Goal: Task Accomplishment & Management: Manage account settings

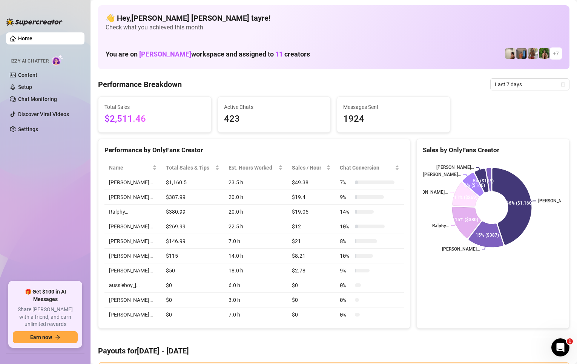
click at [45, 216] on ul "Home Izzy AI Chatter Content Setup Chat Monitoring Discover Viral Videos Settin…" at bounding box center [45, 153] width 78 height 249
click at [505, 86] on span "Last 7 days" at bounding box center [530, 84] width 70 height 11
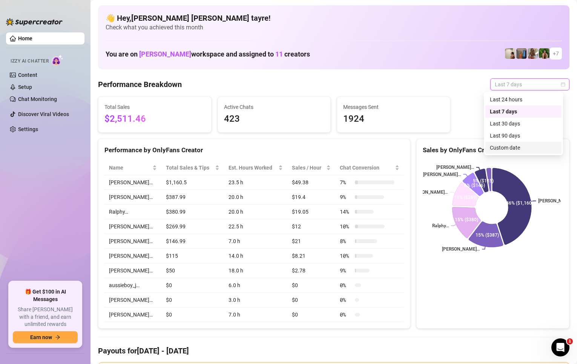
click at [512, 147] on div "Custom date" at bounding box center [523, 148] width 67 height 8
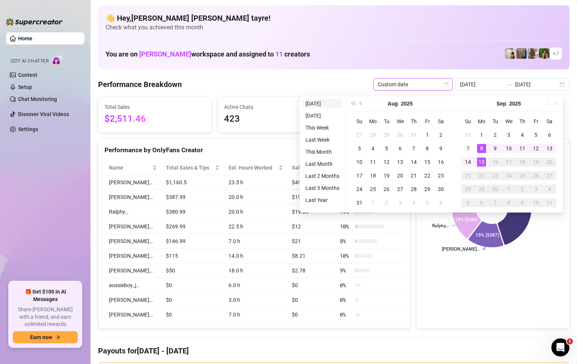
type input "[DATE]"
click at [329, 103] on li "[DATE]" at bounding box center [322, 103] width 40 height 9
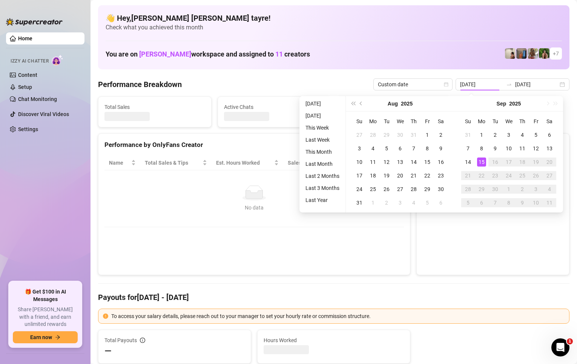
type input "[DATE]"
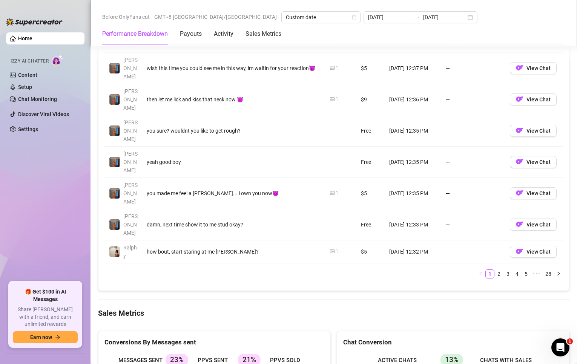
scroll to position [905, 0]
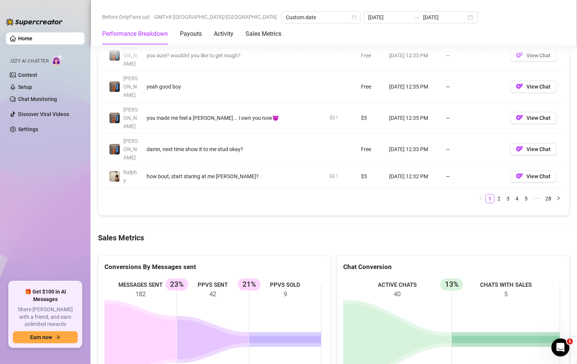
drag, startPoint x: 248, startPoint y: 240, endPoint x: 41, endPoint y: 193, distance: 212.4
click at [111, 278] on rect at bounding box center [212, 334] width 217 height 113
click at [40, 192] on ul "Home Izzy AI Chatter Content Setup Chat Monitoring Discover Viral Videos Settin…" at bounding box center [45, 153] width 78 height 249
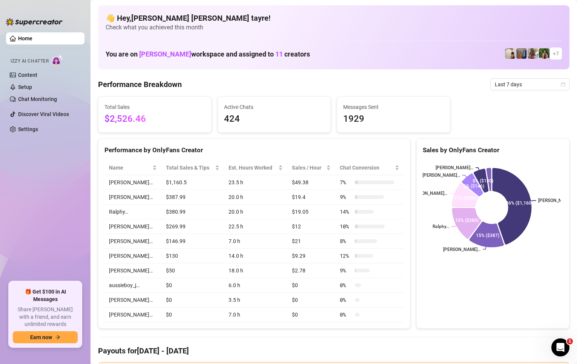
drag, startPoint x: 258, startPoint y: 124, endPoint x: 327, endPoint y: 108, distance: 71.1
click at [258, 124] on span "424" at bounding box center [274, 119] width 101 height 14
click at [497, 87] on span "Last 7 days" at bounding box center [530, 84] width 70 height 11
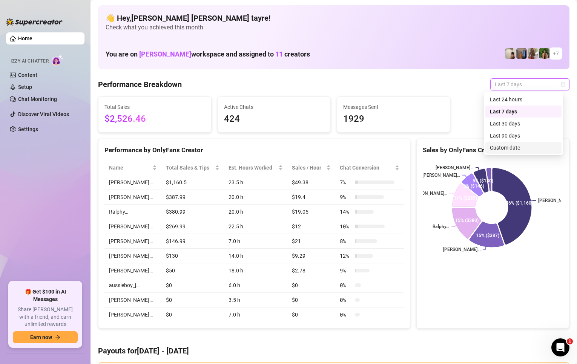
click at [492, 144] on div "Custom date" at bounding box center [523, 148] width 67 height 8
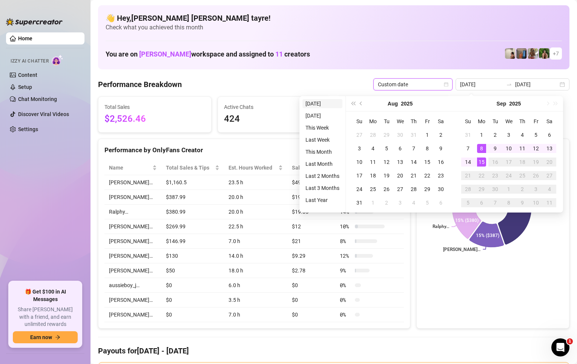
type input "[DATE]"
click at [321, 104] on li "[DATE]" at bounding box center [322, 103] width 40 height 9
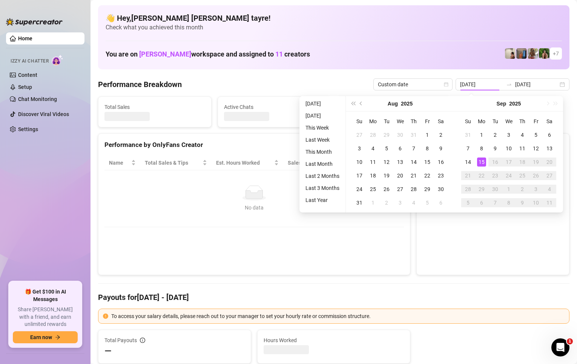
type input "[DATE]"
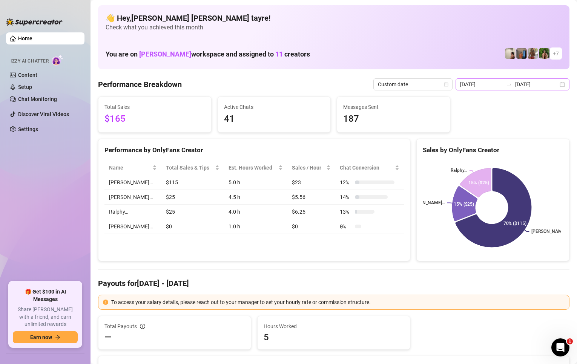
click at [505, 81] on div "2025-09-15 2025-09-15" at bounding box center [512, 84] width 114 height 12
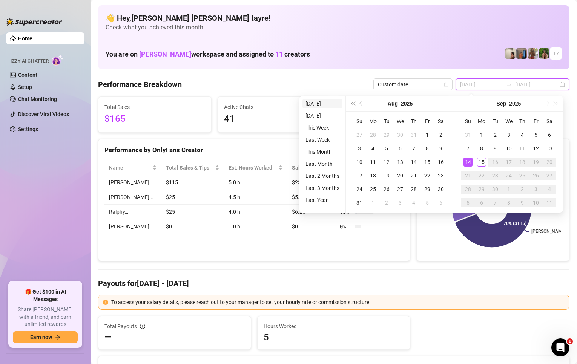
type input "[DATE]"
click at [316, 102] on li "[DATE]" at bounding box center [322, 103] width 40 height 9
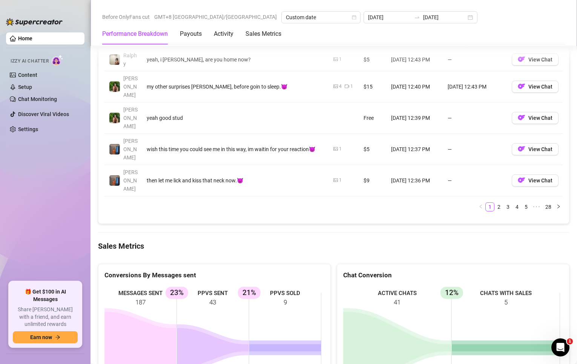
scroll to position [943, 0]
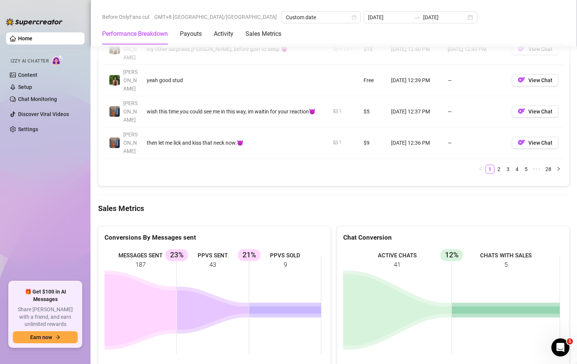
drag, startPoint x: 299, startPoint y: 194, endPoint x: 180, endPoint y: 187, distance: 119.0
click at [181, 248] on rect at bounding box center [212, 304] width 217 height 113
click at [255, 248] on rect at bounding box center [212, 304] width 217 height 113
drag, startPoint x: 302, startPoint y: 197, endPoint x: 317, endPoint y: 195, distance: 15.6
click at [291, 248] on rect at bounding box center [212, 304] width 217 height 113
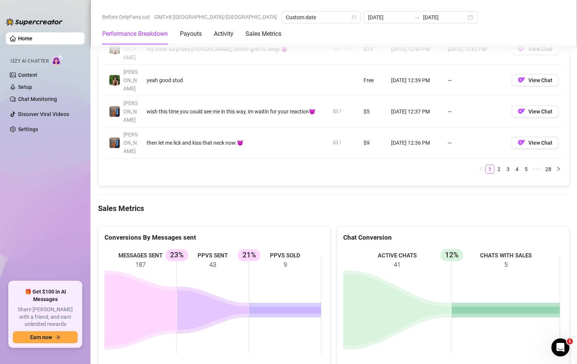
drag, startPoint x: 41, startPoint y: 198, endPoint x: 17, endPoint y: 137, distance: 65.5
click at [41, 196] on ul "Home Izzy AI Chatter Content Setup Chat Monitoring Discover Viral Videos Settin…" at bounding box center [45, 153] width 78 height 249
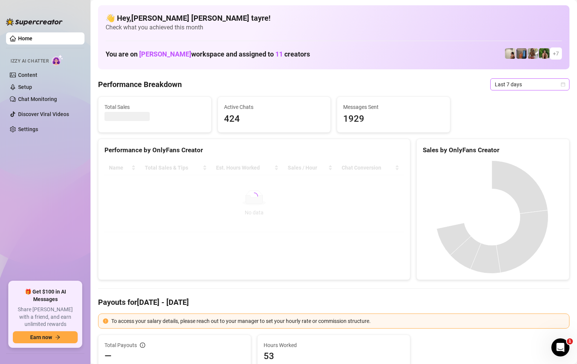
click at [533, 84] on span "Last 7 days" at bounding box center [530, 84] width 70 height 11
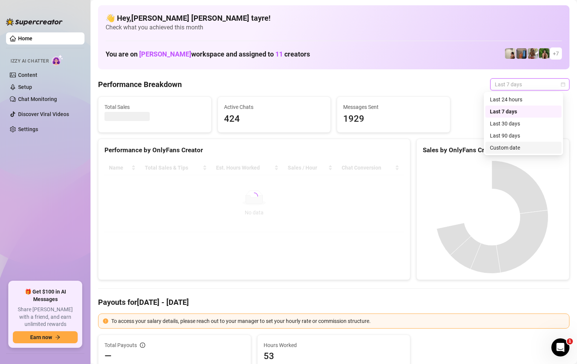
click at [508, 148] on div "Custom date" at bounding box center [523, 148] width 67 height 8
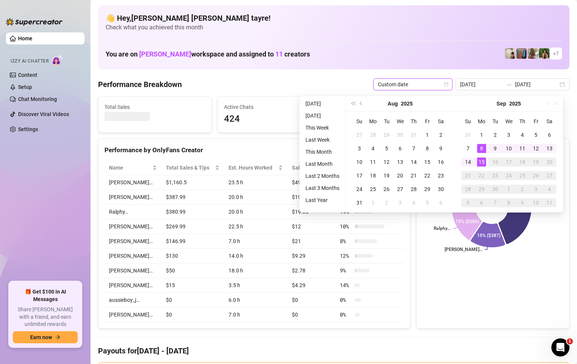
click at [313, 103] on li "[DATE]" at bounding box center [322, 103] width 40 height 9
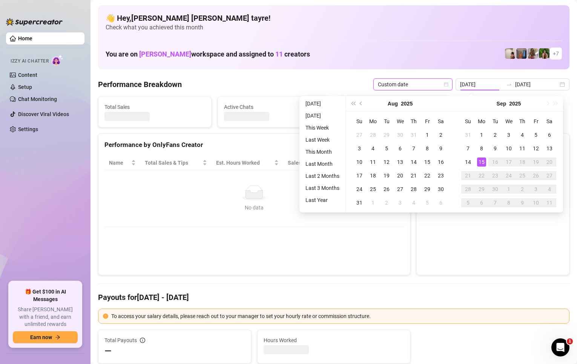
type input "[DATE]"
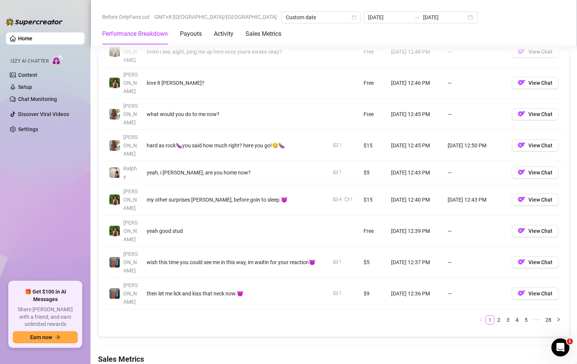
scroll to position [905, 0]
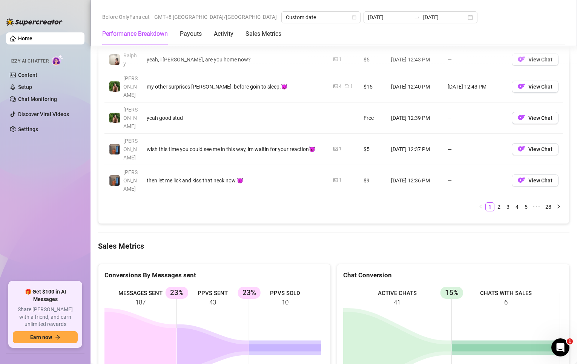
click at [71, 198] on ul "Home Izzy AI Chatter Content Setup Chat Monitoring Discover Viral Videos Settin…" at bounding box center [45, 153] width 78 height 249
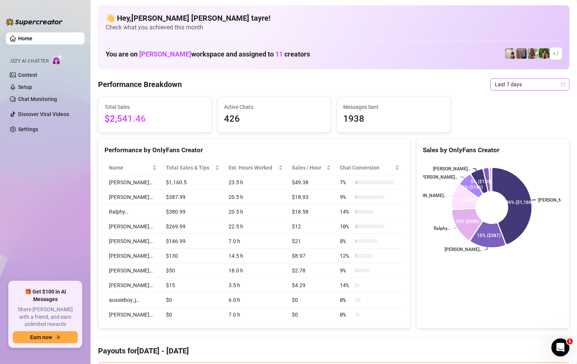
click at [38, 231] on ul "Home Izzy AI Chatter Content Setup Chat Monitoring Discover Viral Videos Settin…" at bounding box center [45, 153] width 78 height 249
click at [495, 87] on span "Last 7 days" at bounding box center [530, 84] width 70 height 11
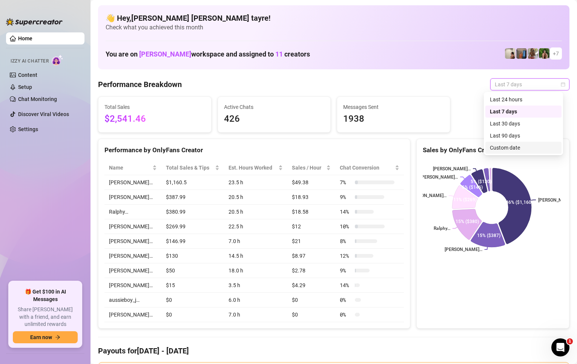
click at [500, 146] on div "Custom date" at bounding box center [523, 148] width 67 height 8
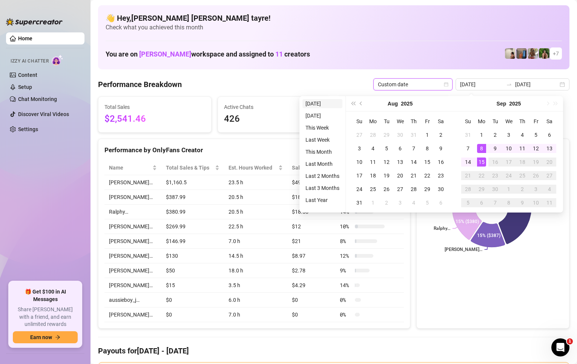
type input "[DATE]"
click at [308, 104] on li "[DATE]" at bounding box center [322, 103] width 40 height 9
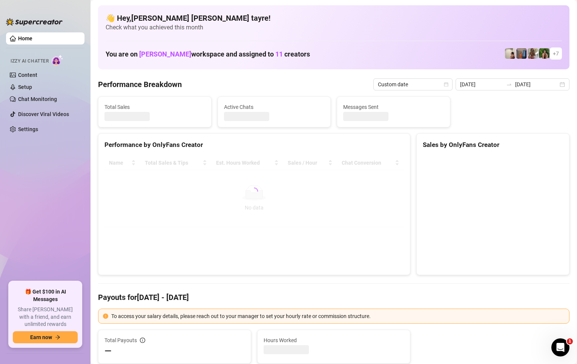
type input "[DATE]"
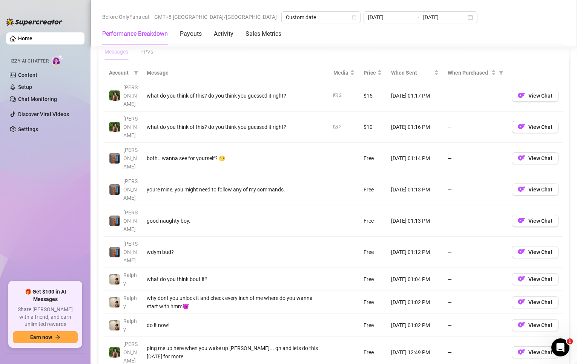
scroll to position [830, 0]
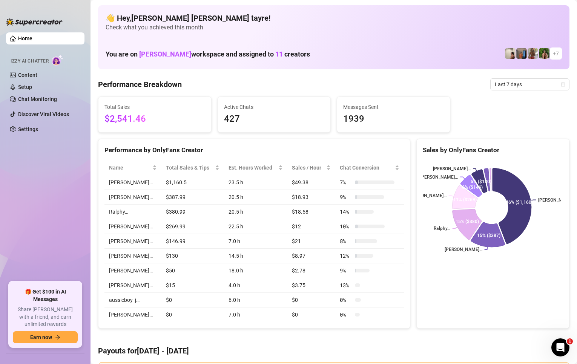
click at [0, 299] on aside "Home Izzy AI Chatter Content Setup Chat Monitoring Discover Viral Videos Settin…" at bounding box center [45, 182] width 90 height 364
click at [81, 199] on ul "Home Izzy AI Chatter Content Setup Chat Monitoring Discover Viral Videos Settin…" at bounding box center [45, 153] width 78 height 249
click at [519, 85] on span "Last 7 days" at bounding box center [530, 84] width 70 height 11
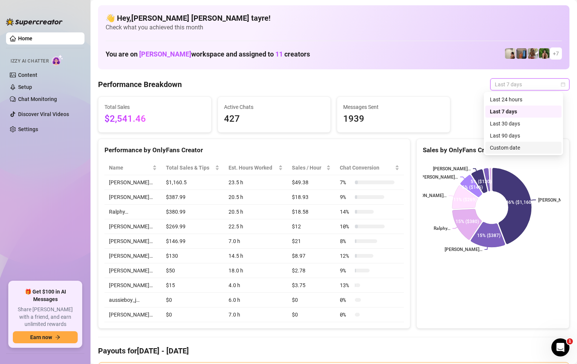
click at [502, 150] on div "Custom date" at bounding box center [523, 148] width 67 height 8
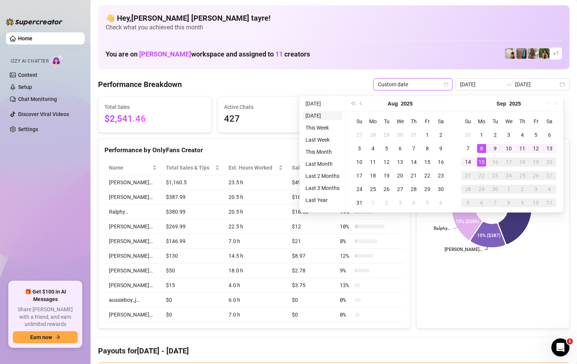
type input "[DATE]"
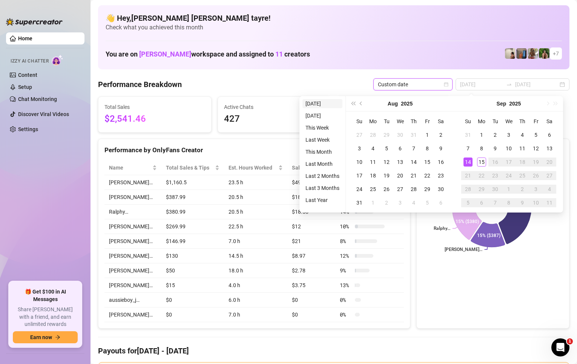
click at [314, 106] on li "[DATE]" at bounding box center [322, 103] width 40 height 9
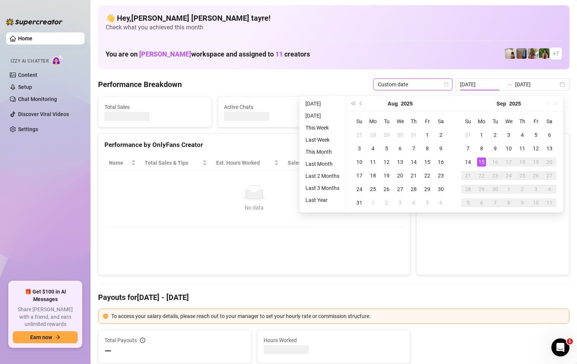
type input "[DATE]"
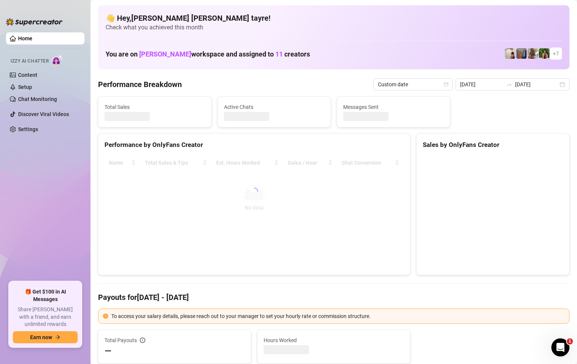
click at [39, 182] on ul "Home Izzy AI Chatter Content Setup Chat Monitoring Discover Viral Videos Settin…" at bounding box center [45, 153] width 78 height 249
drag, startPoint x: 538, startPoint y: 85, endPoint x: 534, endPoint y: 88, distance: 5.4
click at [537, 85] on input "[DATE]" at bounding box center [536, 84] width 43 height 8
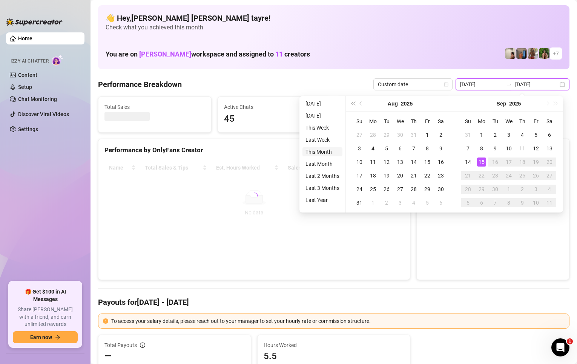
type input "[DATE]"
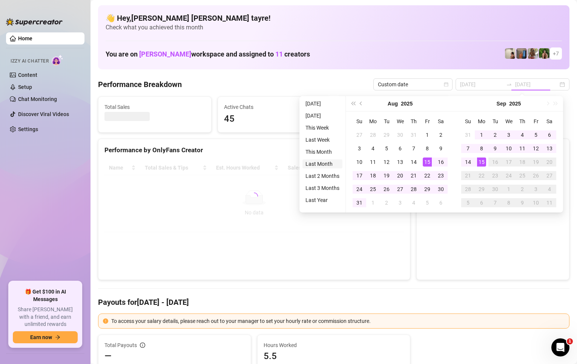
click at [317, 164] on li "Last Month" at bounding box center [322, 163] width 40 height 9
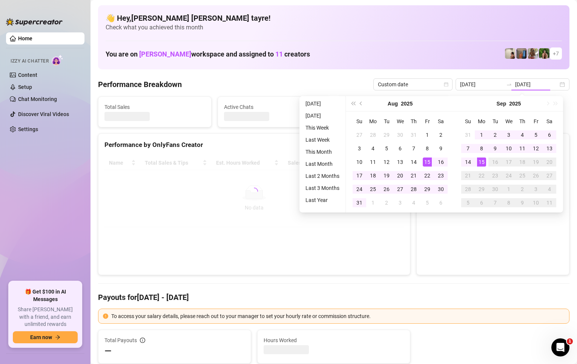
type input "[DATE]"
click at [322, 153] on div "Name Total Sales & Tips Est. Hours Worked Sales / Hour Chat Conversion No data …" at bounding box center [253, 192] width 311 height 84
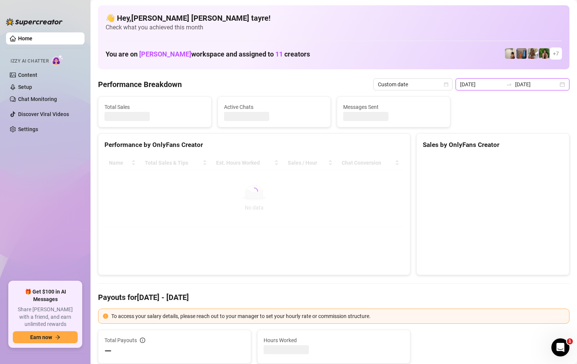
click at [515, 85] on input "[DATE]" at bounding box center [536, 84] width 43 height 8
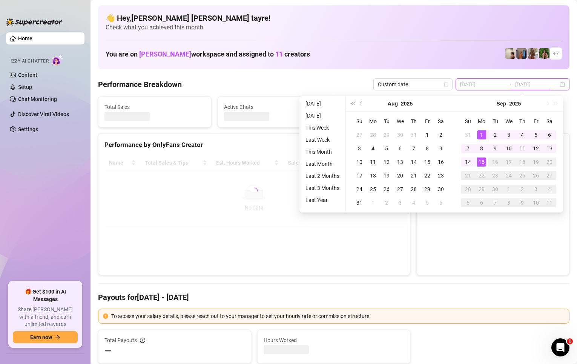
type input "[DATE]"
click at [313, 148] on li "This Month" at bounding box center [322, 151] width 40 height 9
type input "[DATE]"
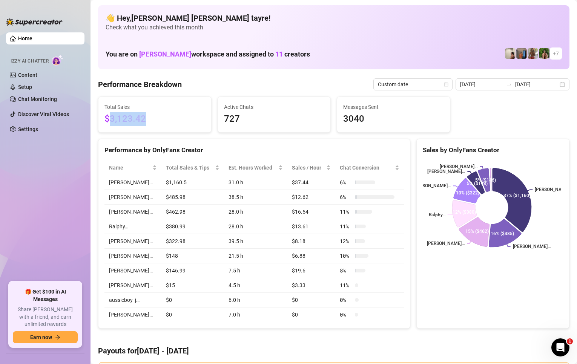
click at [100, 119] on div "Total Sales $3,123.42" at bounding box center [154, 114] width 113 height 35
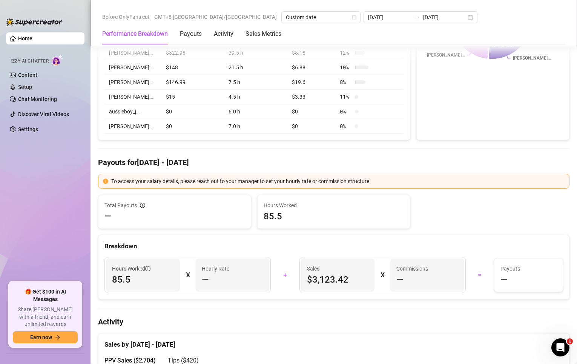
scroll to position [226, 0]
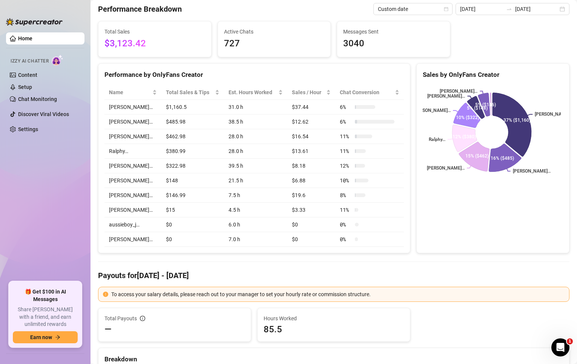
scroll to position [0, 0]
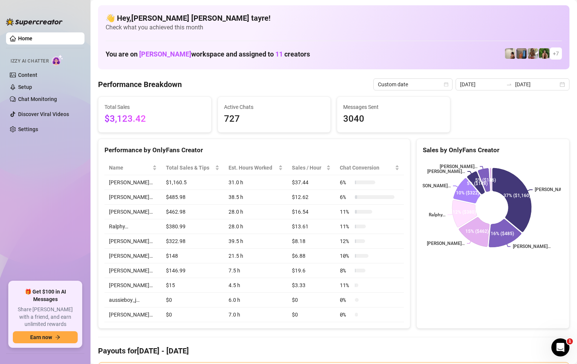
click at [506, 87] on icon "swap-right" at bounding box center [509, 84] width 6 height 6
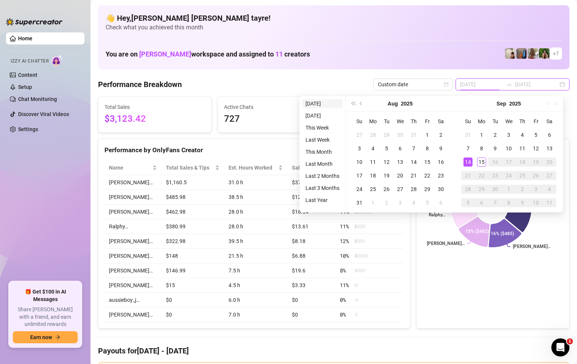
type input "[DATE]"
click at [315, 104] on li "Today" at bounding box center [322, 103] width 40 height 9
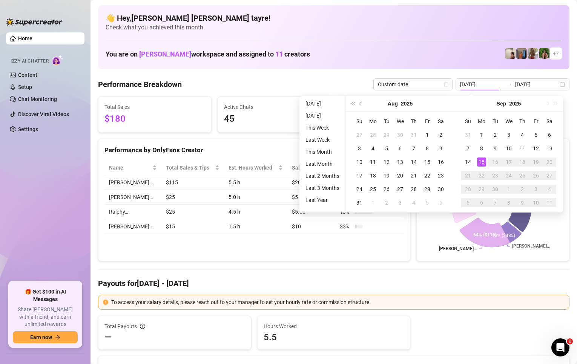
type input "2025-09-15"
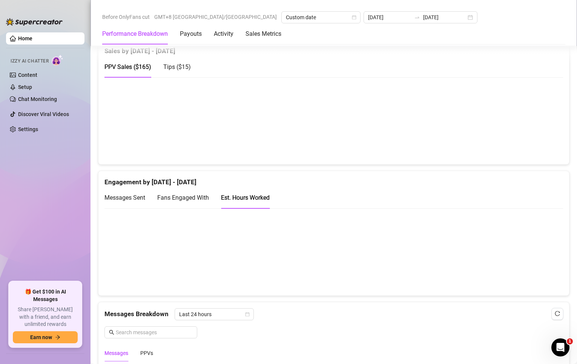
scroll to position [1018, 0]
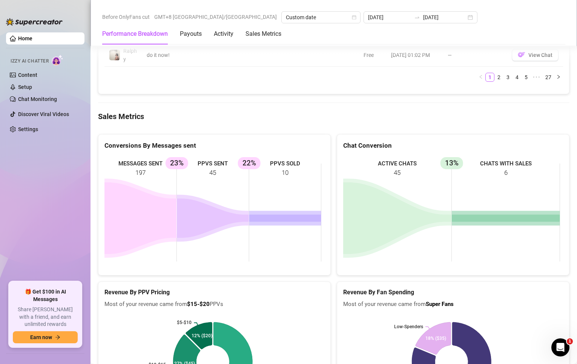
drag, startPoint x: 218, startPoint y: 117, endPoint x: 109, endPoint y: 95, distance: 111.1
click at [138, 156] on icon "MESSAGES SENT 197 PPVS SENT 45 23% PPVS SOLD 10 22%" at bounding box center [212, 212] width 217 height 113
drag, startPoint x: 284, startPoint y: 136, endPoint x: 143, endPoint y: 101, distance: 145.5
click at [168, 156] on rect at bounding box center [212, 212] width 217 height 113
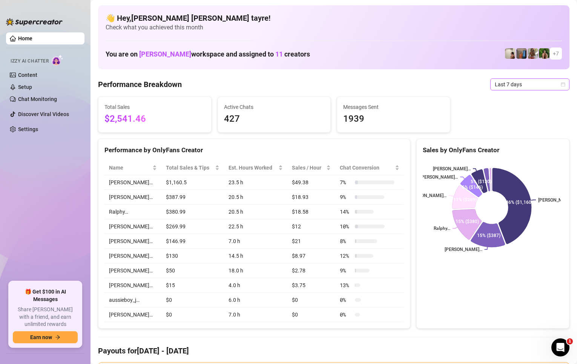
click at [504, 84] on span "Last 7 days" at bounding box center [530, 84] width 70 height 11
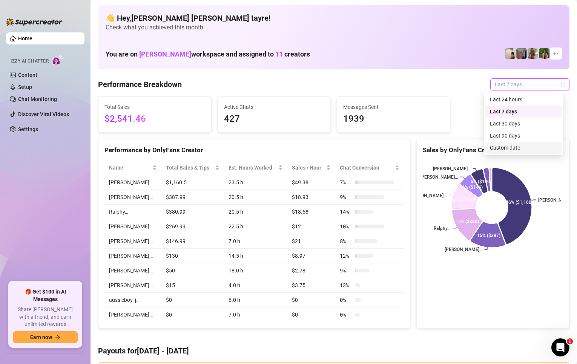
click at [509, 148] on div "Custom date" at bounding box center [523, 148] width 67 height 8
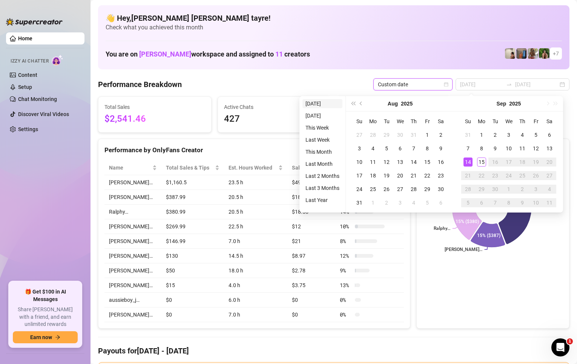
type input "[DATE]"
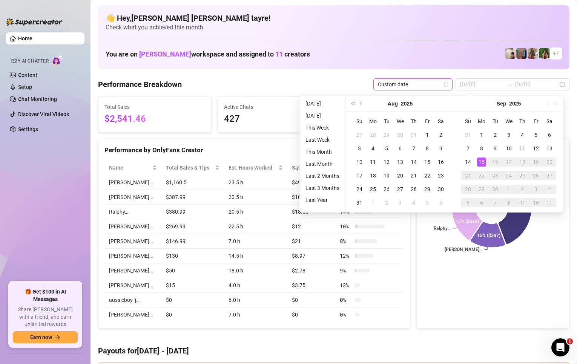
type input "[DATE]"
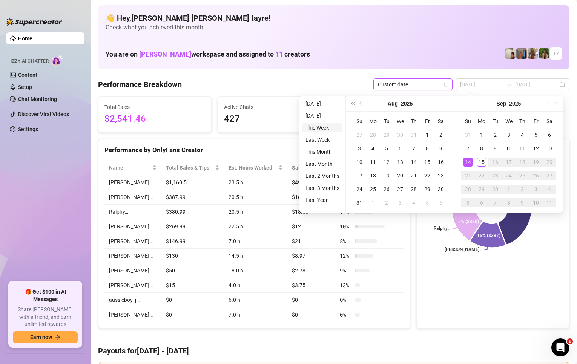
type input "[DATE]"
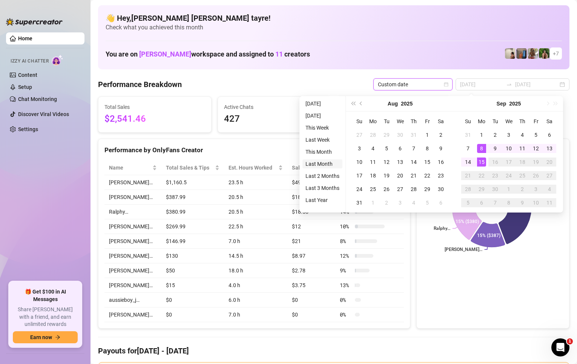
type input "[DATE]"
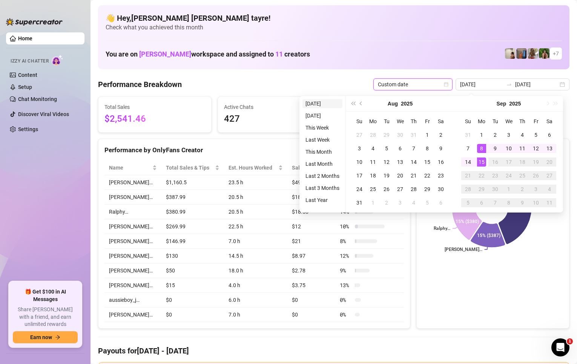
type input "[DATE]"
click at [314, 104] on li "[DATE]" at bounding box center [322, 103] width 40 height 9
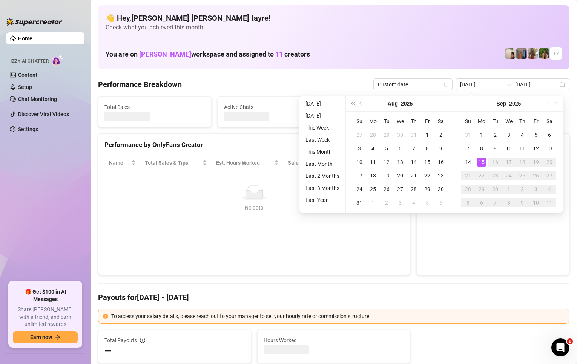
type input "[DATE]"
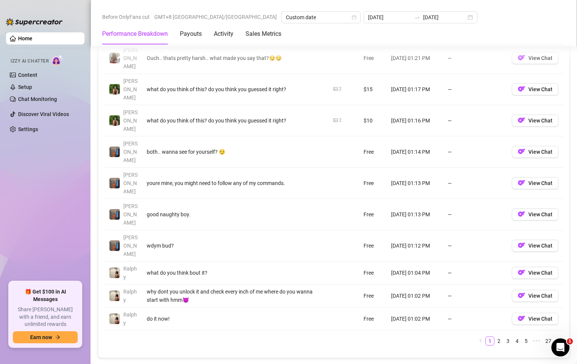
scroll to position [867, 0]
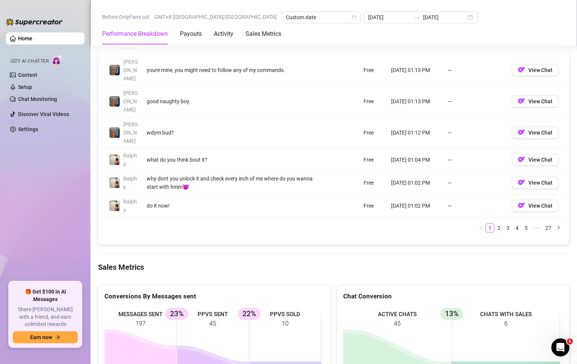
drag, startPoint x: 295, startPoint y: 267, endPoint x: 75, endPoint y: 270, distance: 220.6
click at [86, 267] on div "Home Izzy AI Chatter Content Setup Chat Monitoring Discover Viral Videos Settin…" at bounding box center [288, 182] width 577 height 364
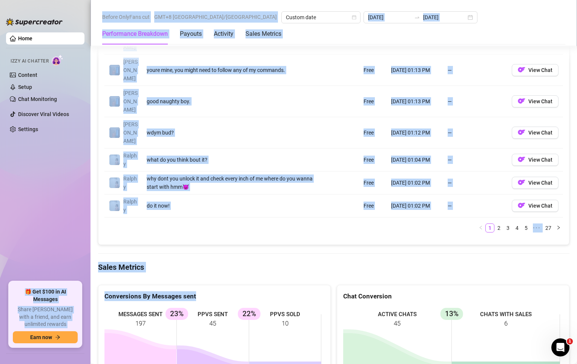
drag, startPoint x: 48, startPoint y: 213, endPoint x: 3, endPoint y: 117, distance: 105.8
click at [40, 201] on ul "Home Izzy AI Chatter Content Setup Chat Monitoring Discover Viral Videos Settin…" at bounding box center [45, 153] width 78 height 249
click at [51, 208] on ul "Home Izzy AI Chatter Content Setup Chat Monitoring Discover Viral Videos Settin…" at bounding box center [45, 153] width 78 height 249
